Goal: Information Seeking & Learning: Learn about a topic

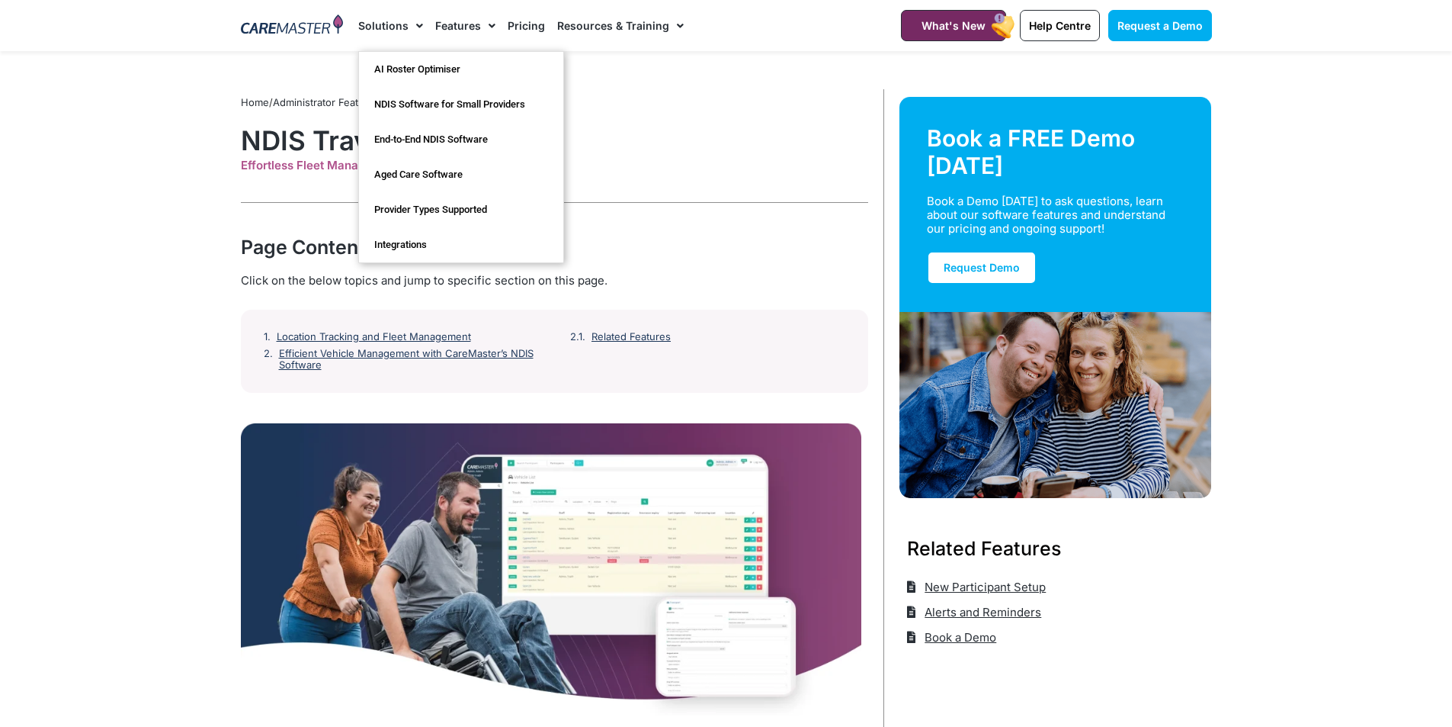
click at [402, 22] on link "Solutions" at bounding box center [390, 25] width 65 height 51
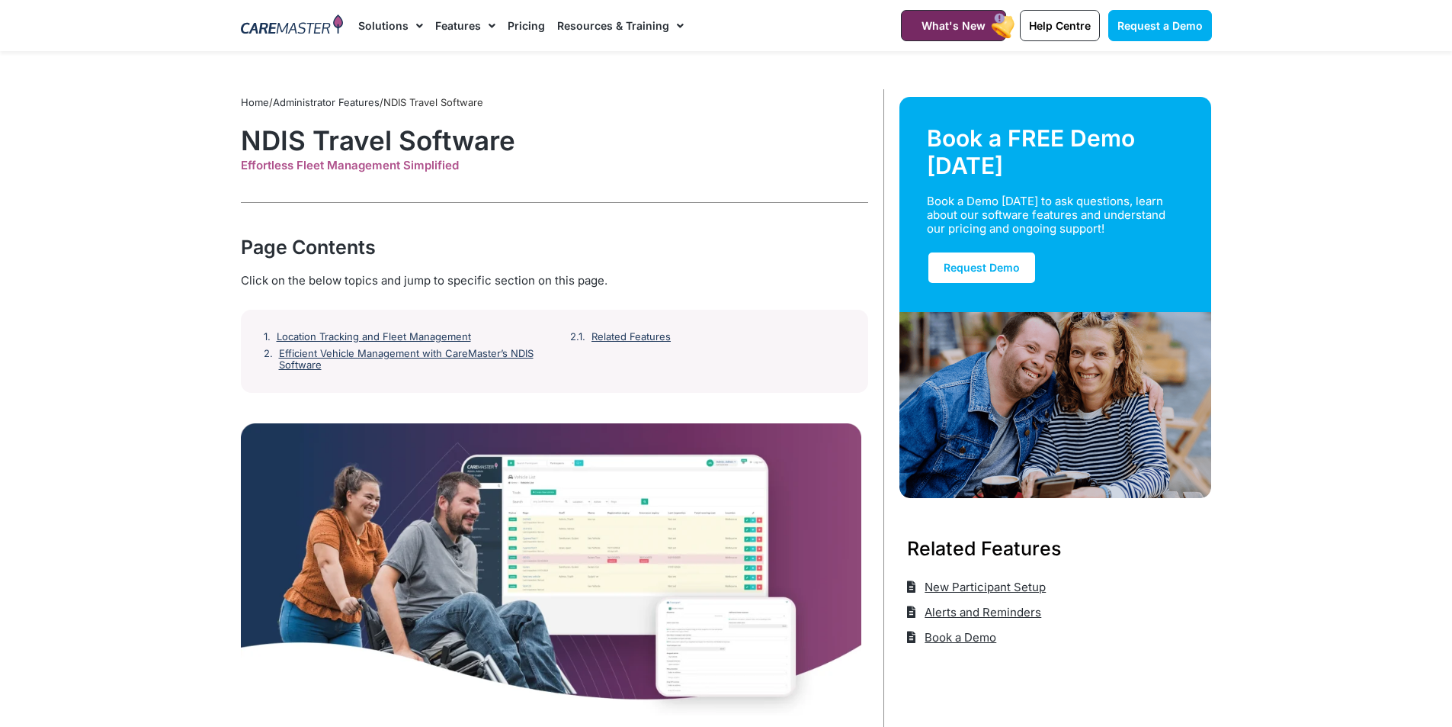
click at [389, 23] on link "Solutions" at bounding box center [390, 25] width 65 height 51
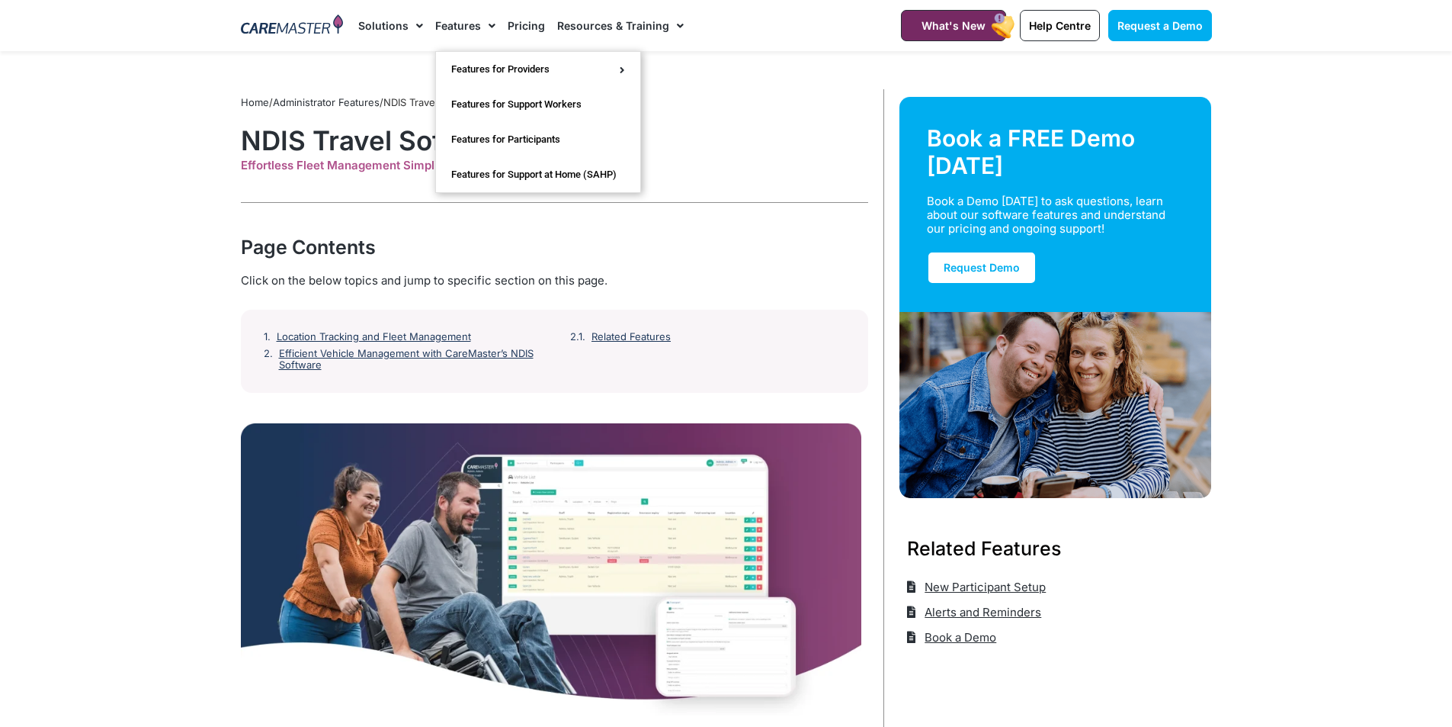
click at [464, 27] on link "Features" at bounding box center [465, 25] width 60 height 51
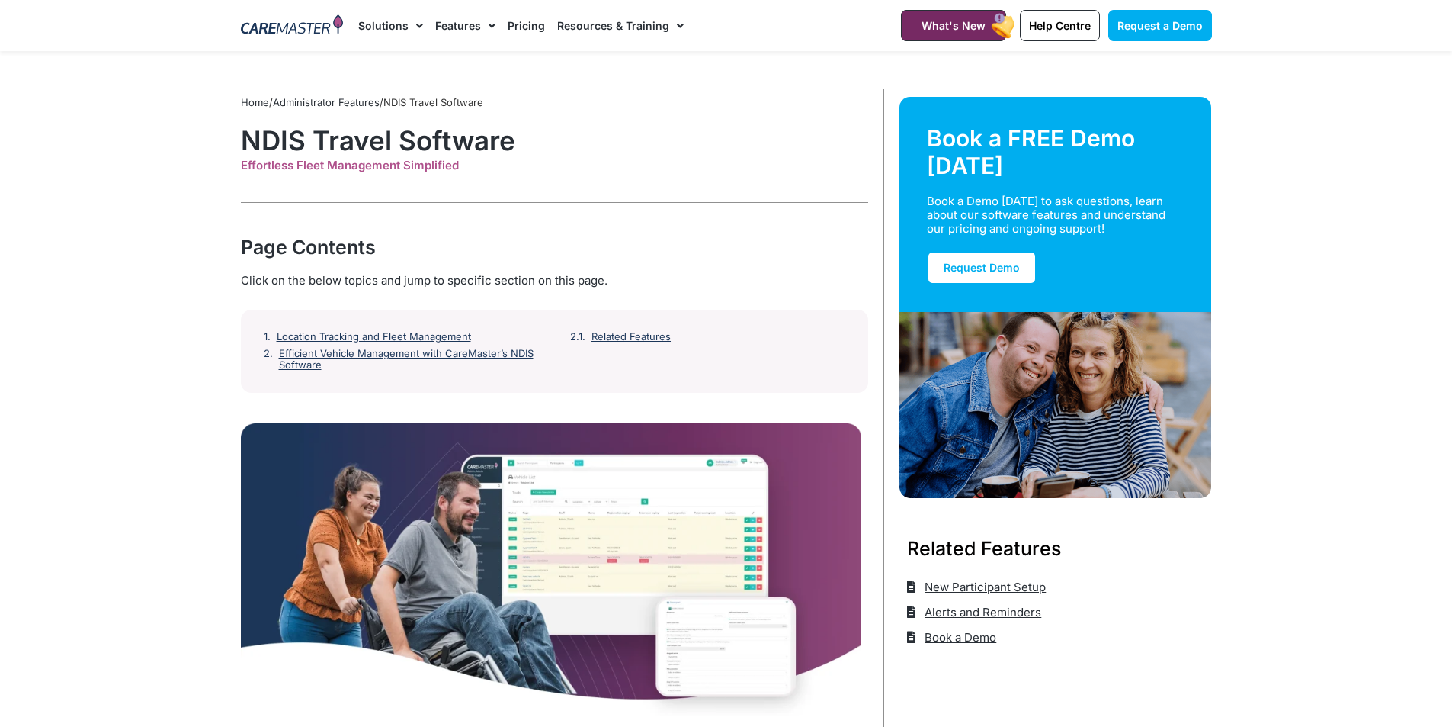
click at [464, 25] on link "Features" at bounding box center [465, 25] width 60 height 51
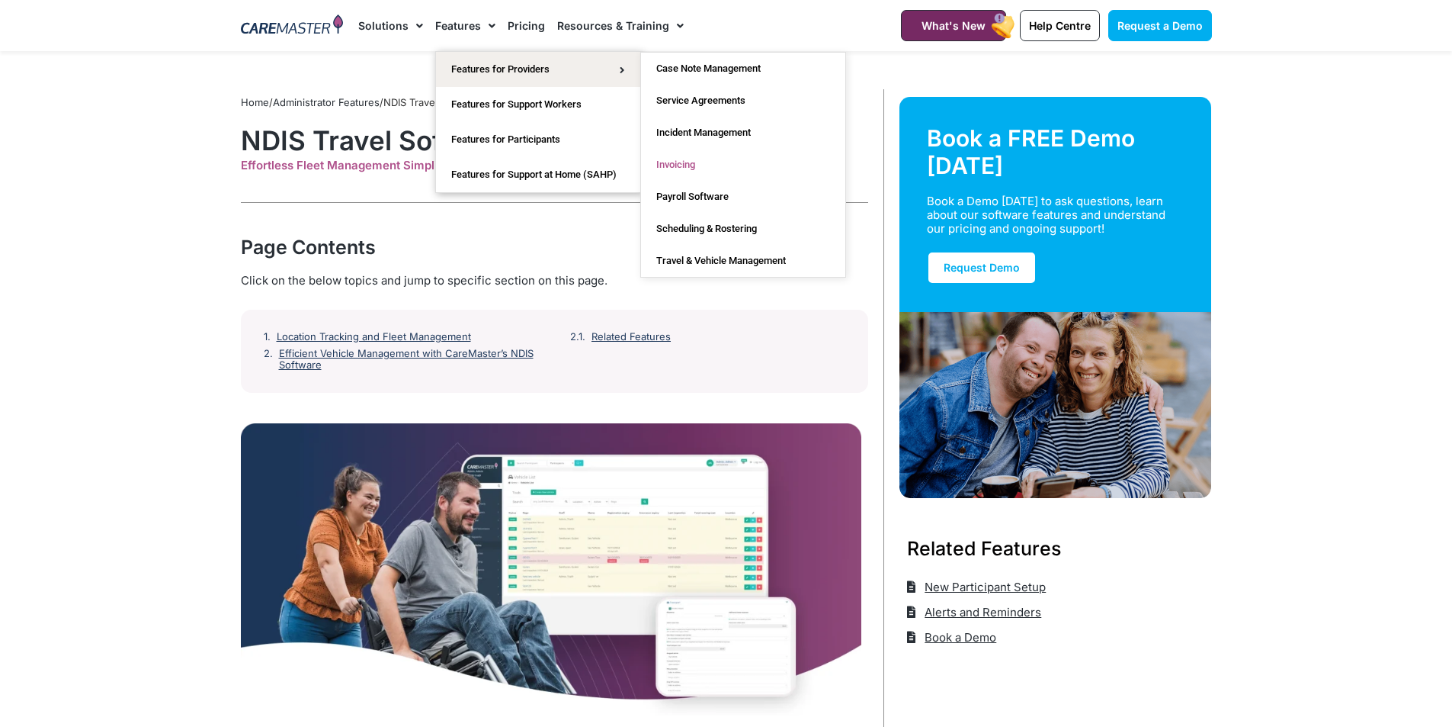
click at [694, 170] on link "Invoicing" at bounding box center [743, 165] width 204 height 32
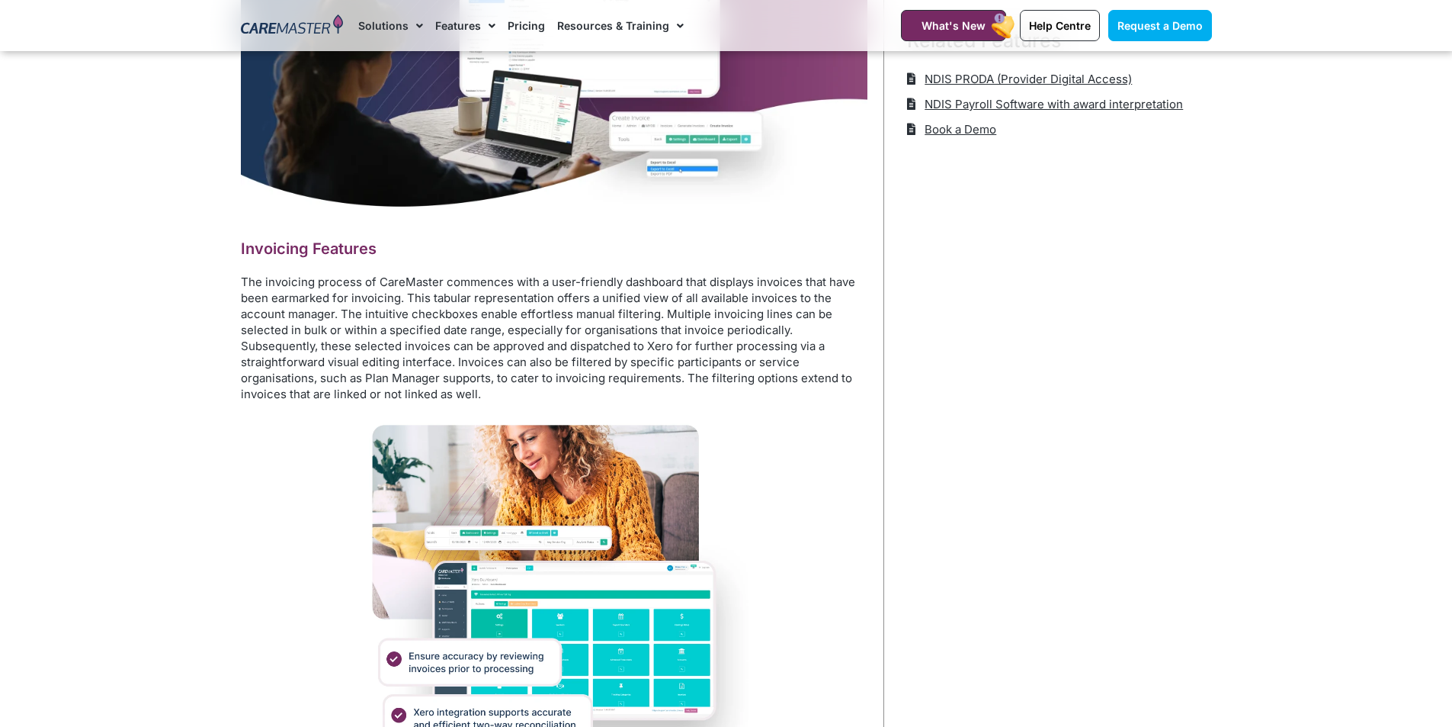
scroll to position [561, 0]
